Goal: Transaction & Acquisition: Purchase product/service

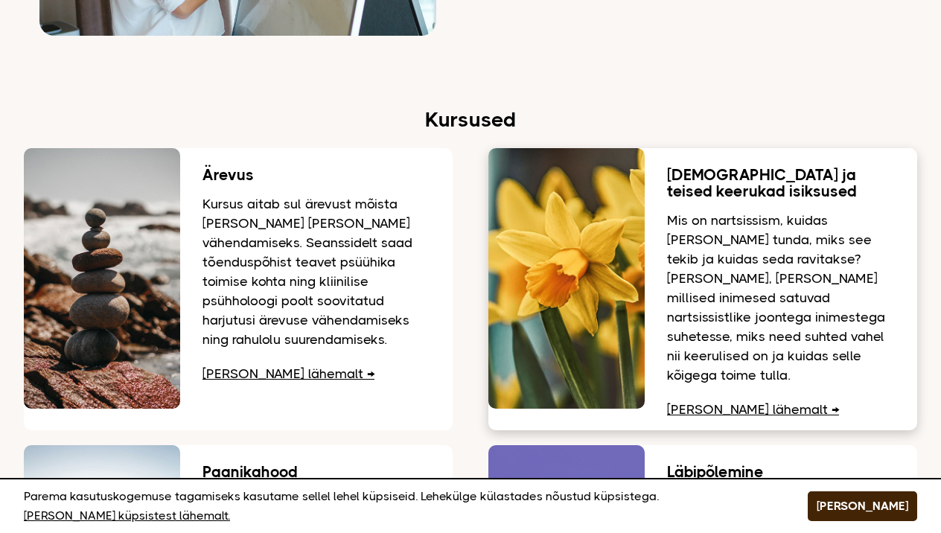
scroll to position [1736, 0]
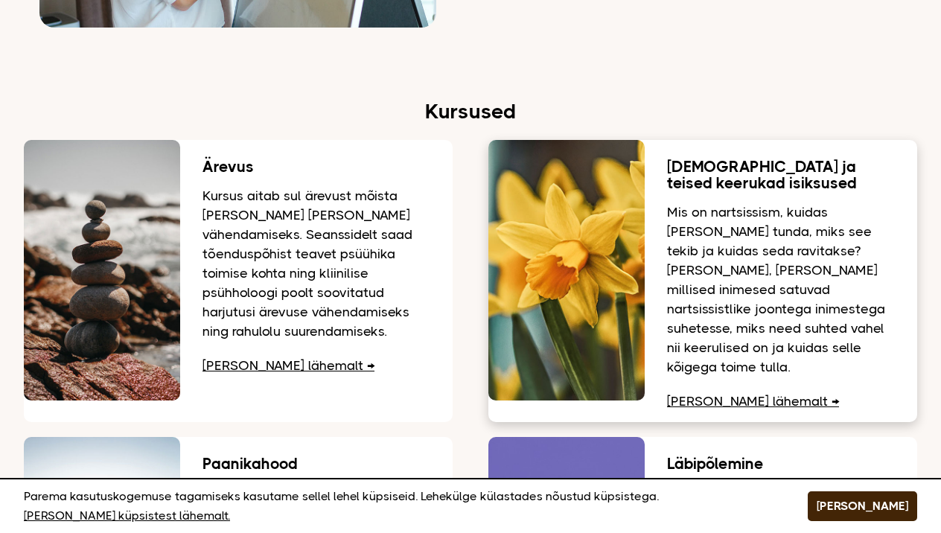
click at [720, 394] on link "Loe lähemalt" at bounding box center [753, 401] width 172 height 15
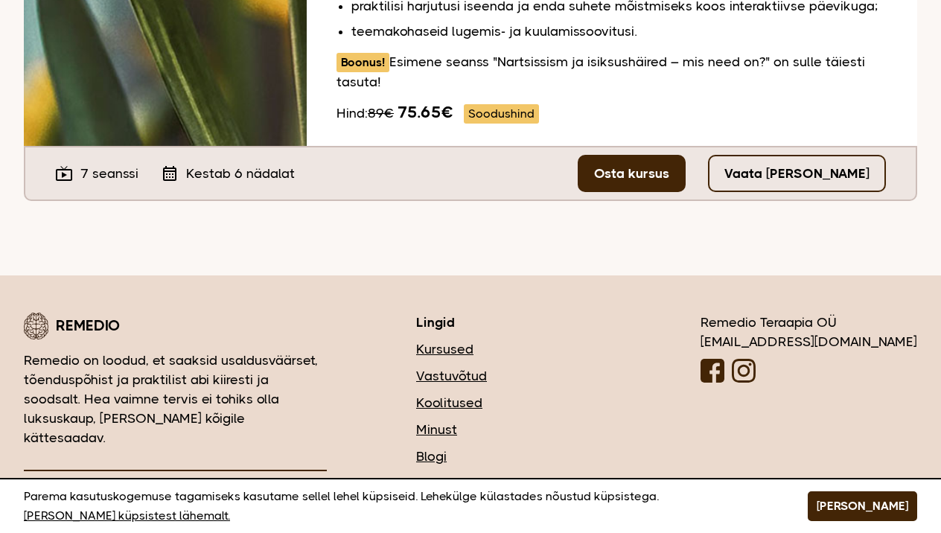
scroll to position [663, 0]
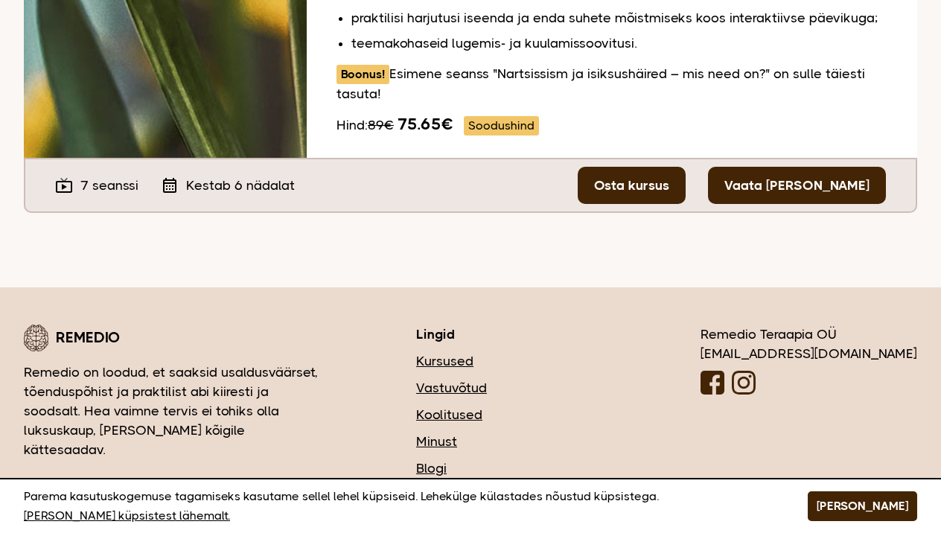
click at [794, 168] on link "Vaata tasuta seanssi" at bounding box center [797, 185] width 178 height 37
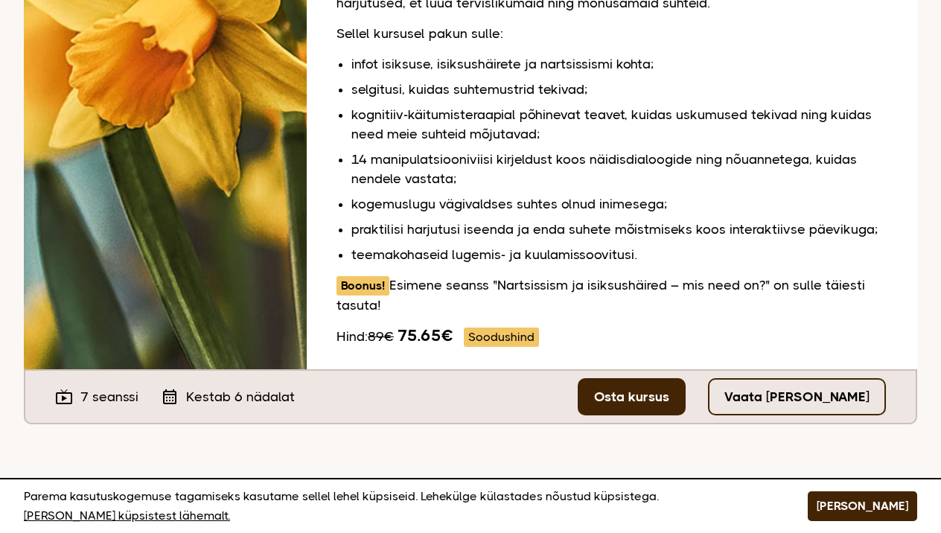
scroll to position [449, 0]
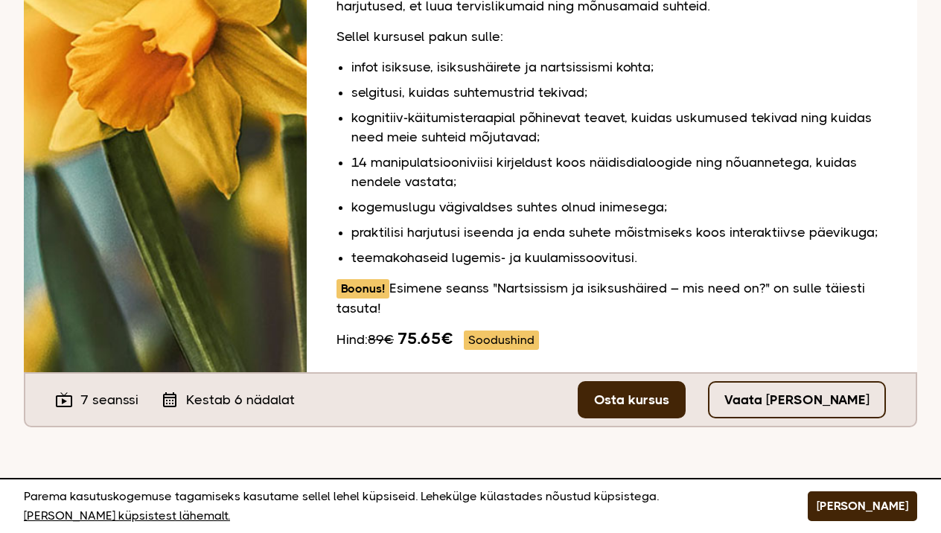
click at [170, 391] on icon "calendar_month" at bounding box center [170, 400] width 18 height 18
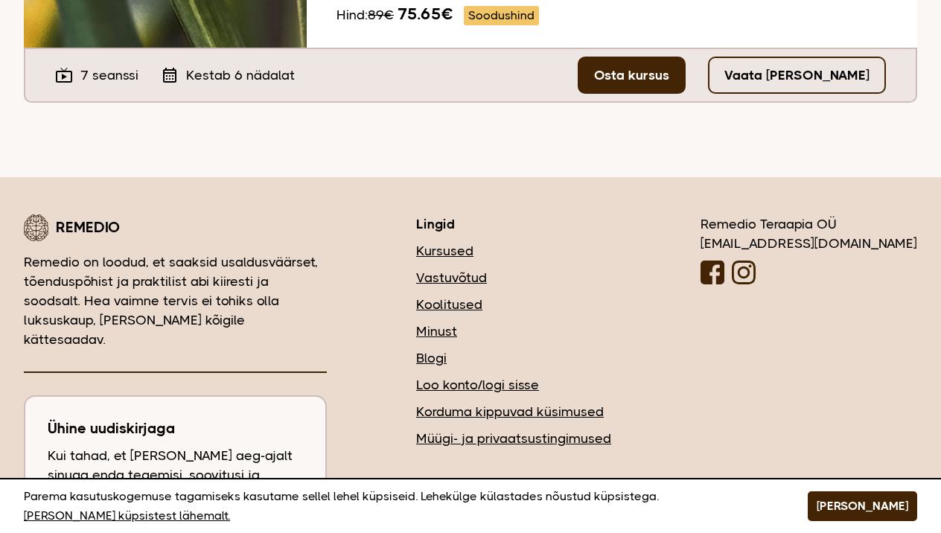
scroll to position [710, 0]
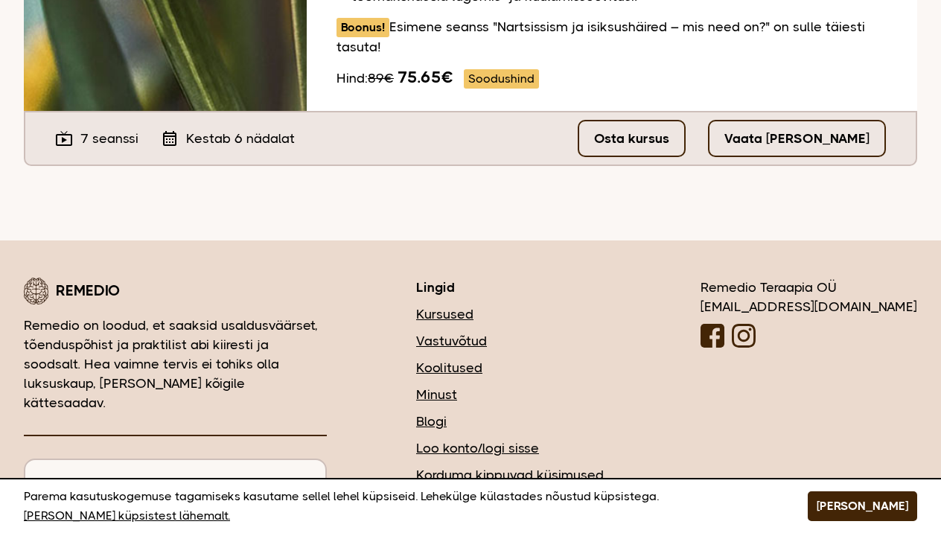
click at [632, 121] on link "Osta kursus" at bounding box center [631, 138] width 108 height 37
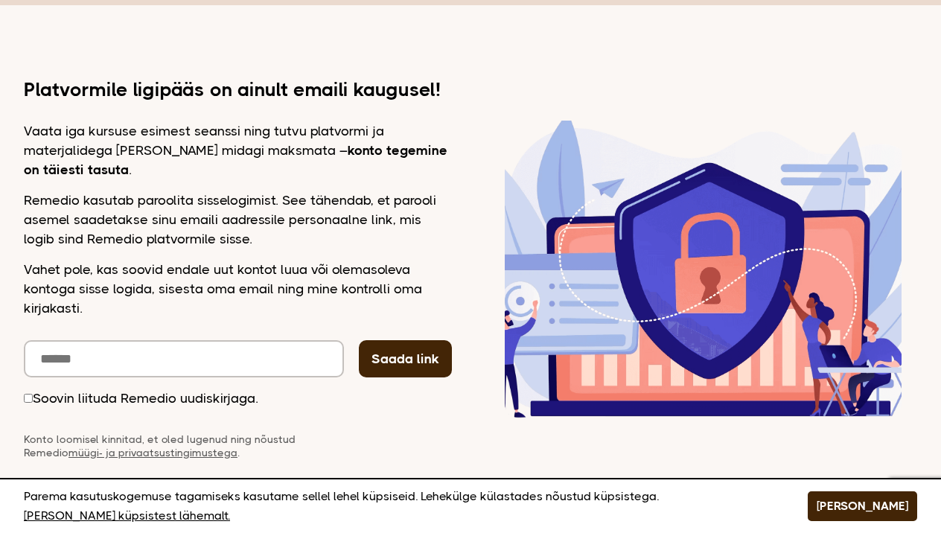
scroll to position [154, 0]
